Goal: Information Seeking & Learning: Learn about a topic

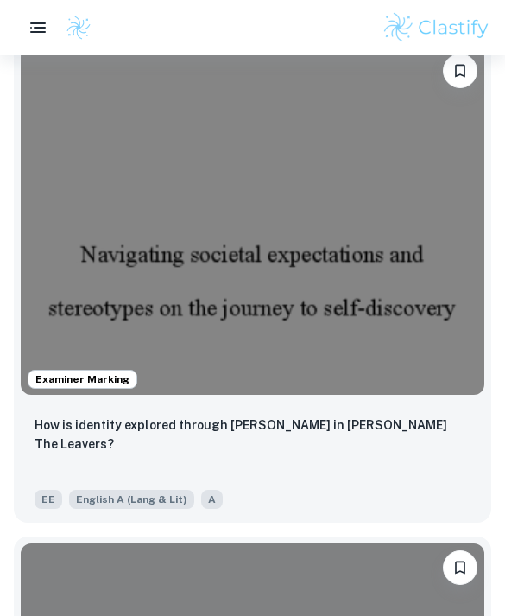
scroll to position [516, 0]
click at [72, 215] on img at bounding box center [253, 221] width 464 height 348
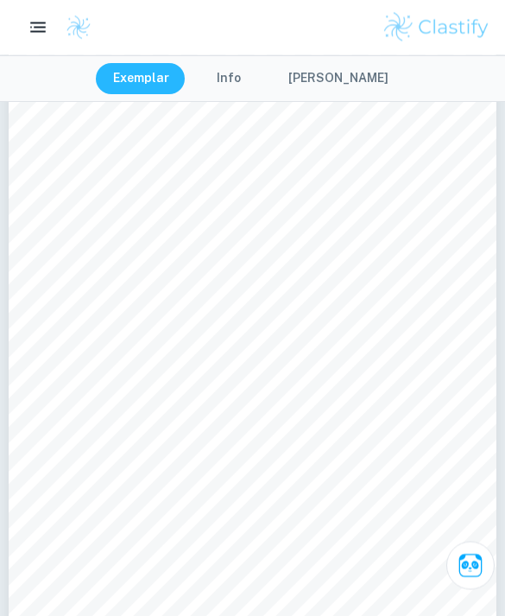
scroll to position [2446, 0]
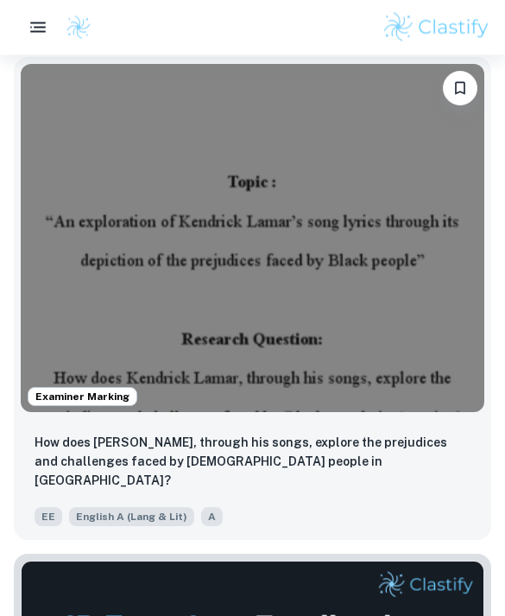
scroll to position [997, 0]
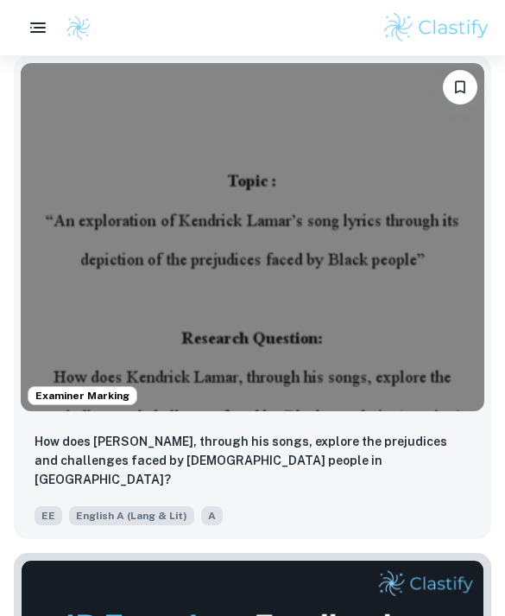
click at [119, 242] on img at bounding box center [253, 237] width 464 height 348
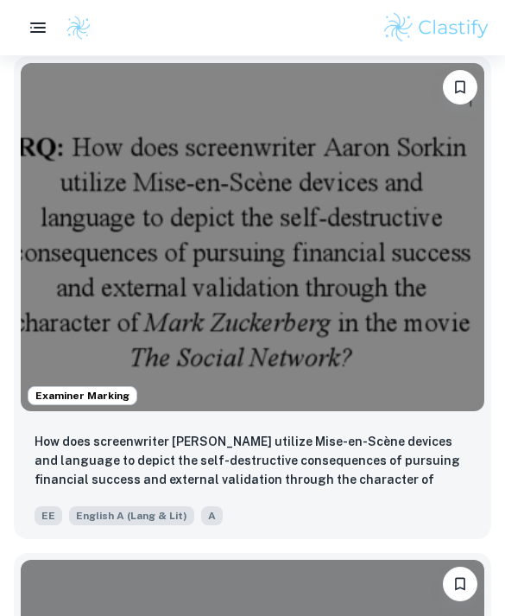
scroll to position [1977, 0]
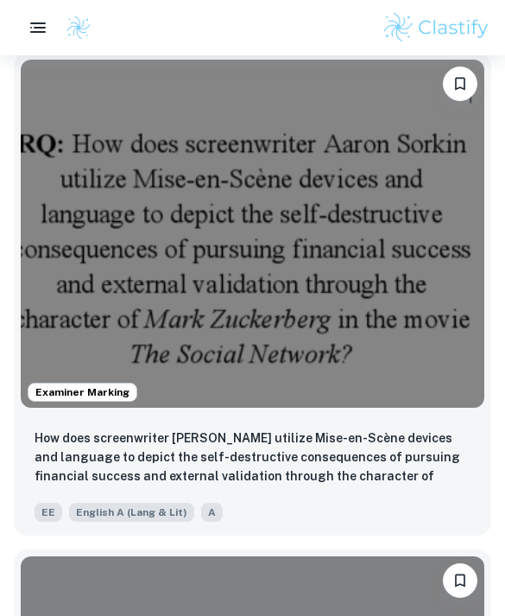
click at [120, 263] on img at bounding box center [253, 234] width 464 height 348
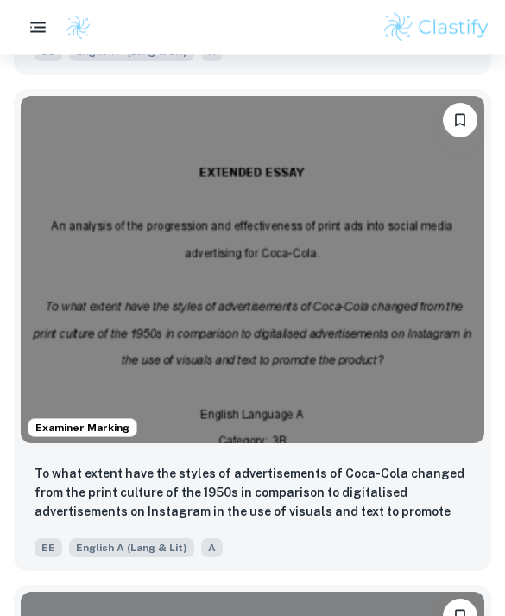
scroll to position [4552, 0]
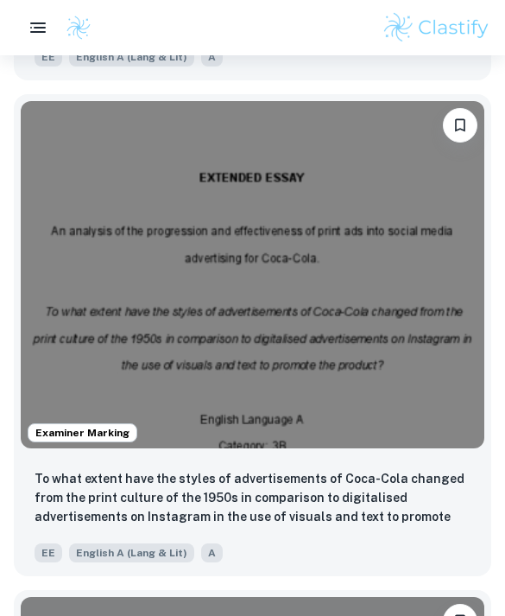
click at [54, 270] on img at bounding box center [253, 275] width 464 height 348
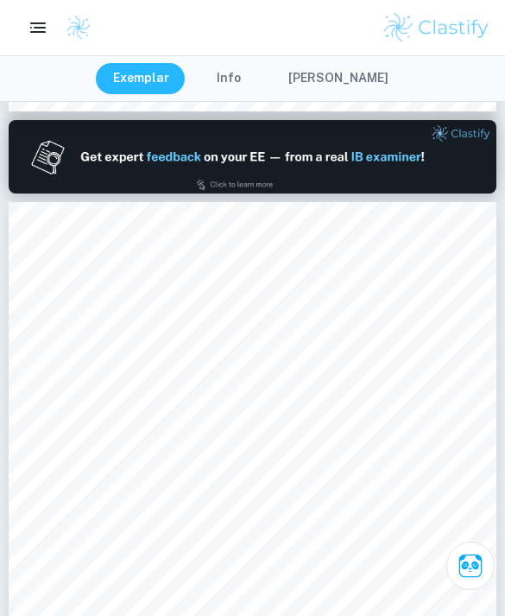
scroll to position [708, 0]
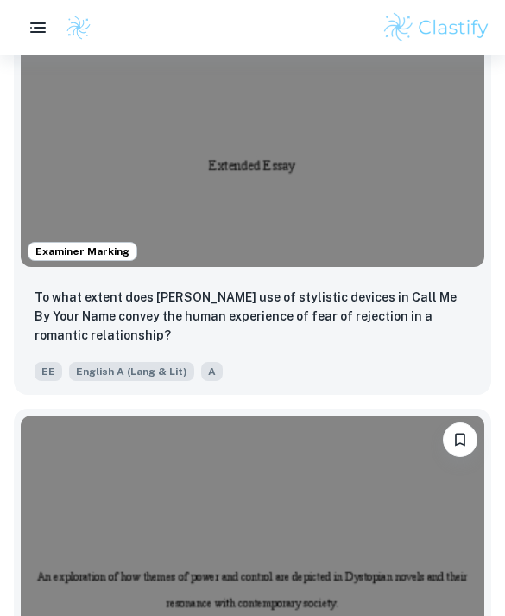
scroll to position [5234, 0]
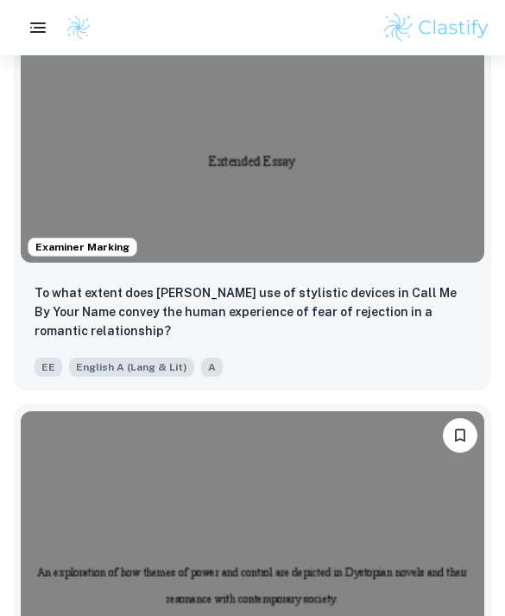
click at [48, 174] on img at bounding box center [253, 89] width 464 height 348
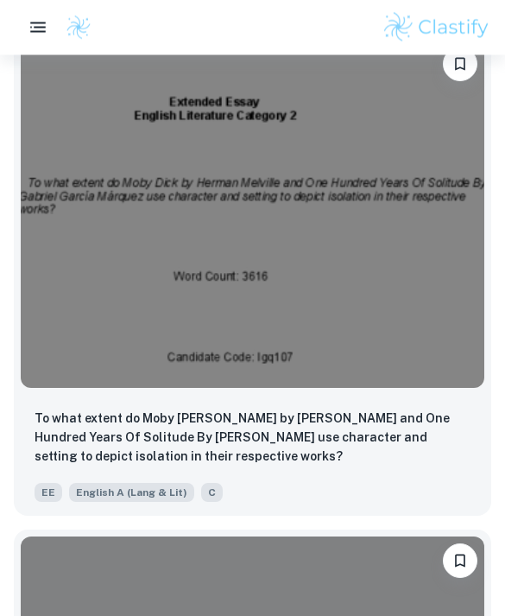
scroll to position [13168, 0]
click at [68, 269] on img at bounding box center [253, 214] width 464 height 348
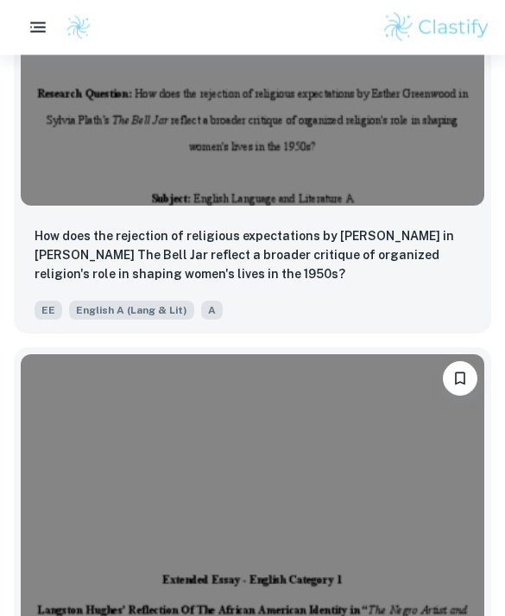
scroll to position [14126, 0]
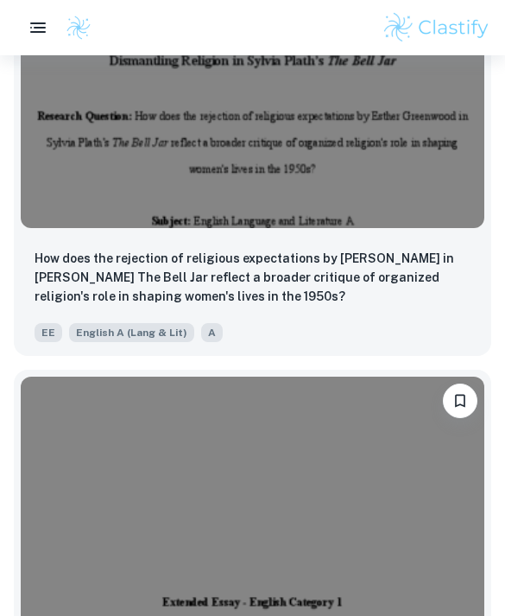
click at [177, 180] on img at bounding box center [253, 55] width 464 height 348
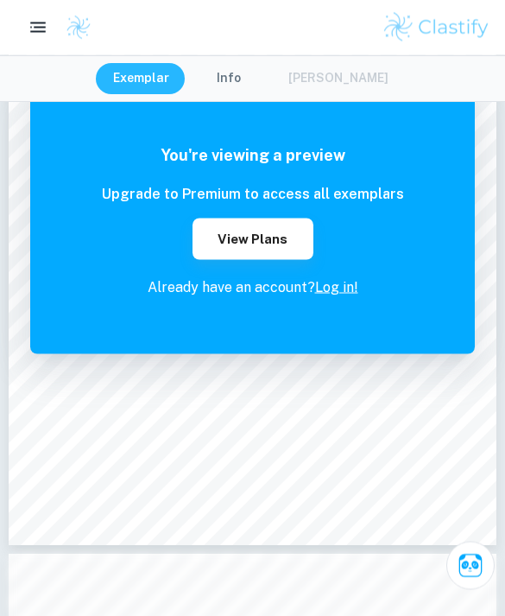
scroll to position [80, 0]
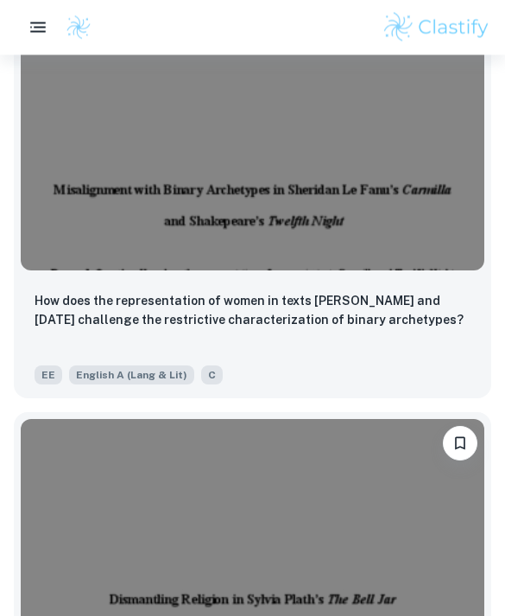
scroll to position [14967, 0]
click at [106, 181] on img at bounding box center [253, 96] width 464 height 348
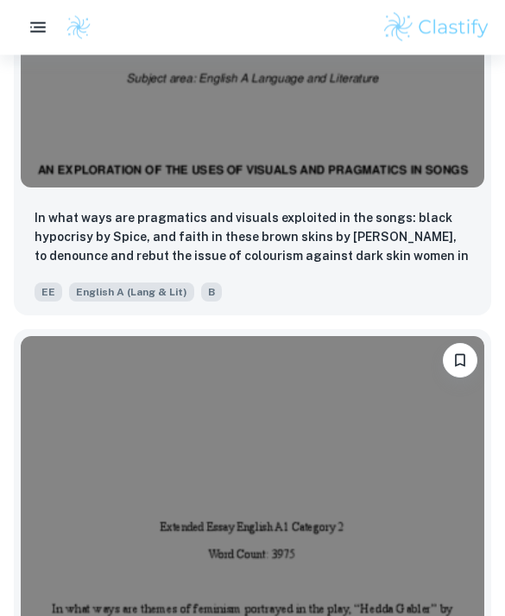
scroll to position [41897, 0]
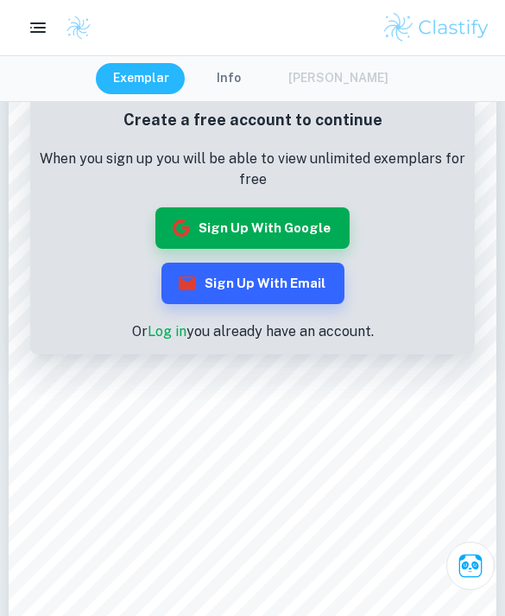
scroll to position [54, 0]
